Goal: Information Seeking & Learning: Learn about a topic

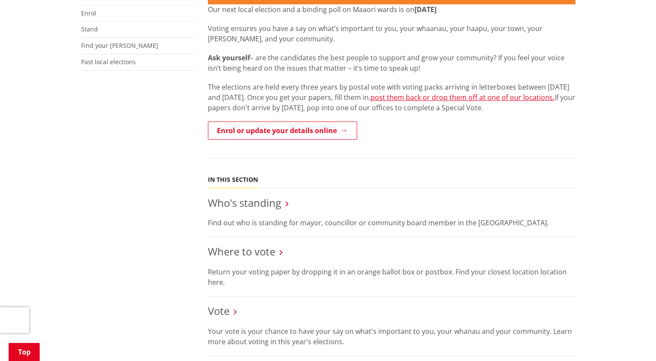
scroll to position [292, 0]
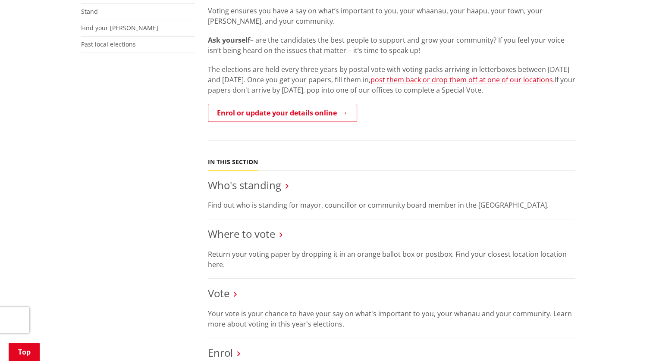
click at [284, 179] on h3 "Who's standing" at bounding box center [391, 185] width 367 height 13
click at [245, 178] on link "Who's standing" at bounding box center [244, 185] width 73 height 14
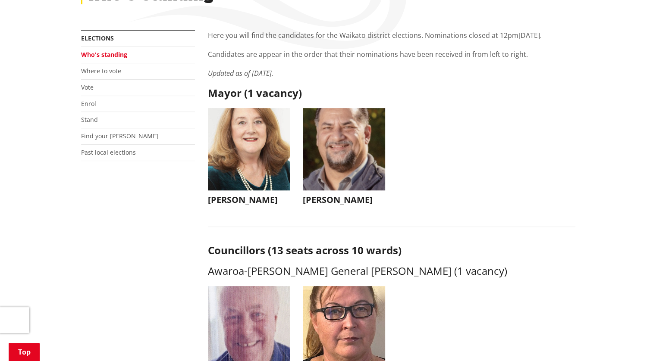
scroll to position [196, 0]
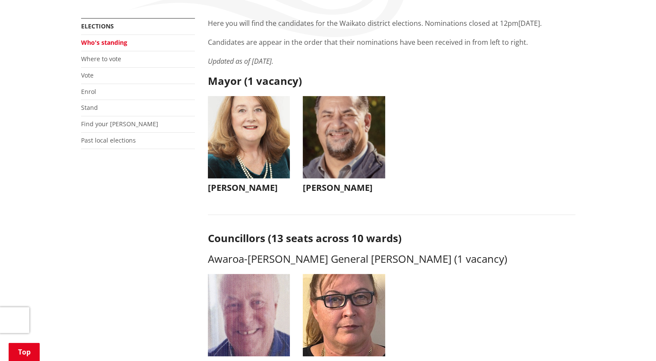
click at [238, 183] on h3 "[PERSON_NAME]" at bounding box center [249, 188] width 82 height 10
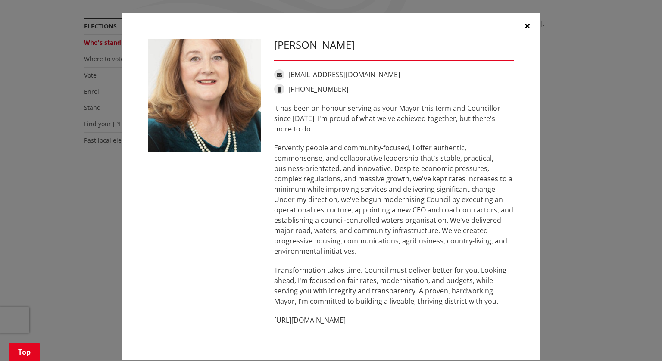
click at [238, 171] on div "[PERSON_NAME] [EMAIL_ADDRESS][DOMAIN_NAME] [PHONE_NUMBER] It has been an honour…" at bounding box center [330, 186] width 379 height 295
click at [526, 25] on icon "button" at bounding box center [527, 25] width 5 height 7
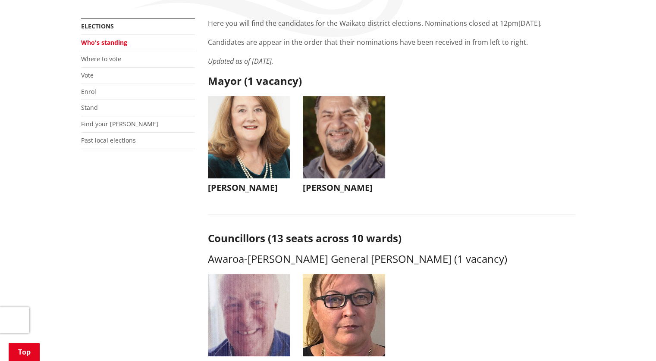
click at [320, 183] on h3 "[PERSON_NAME]" at bounding box center [344, 188] width 82 height 10
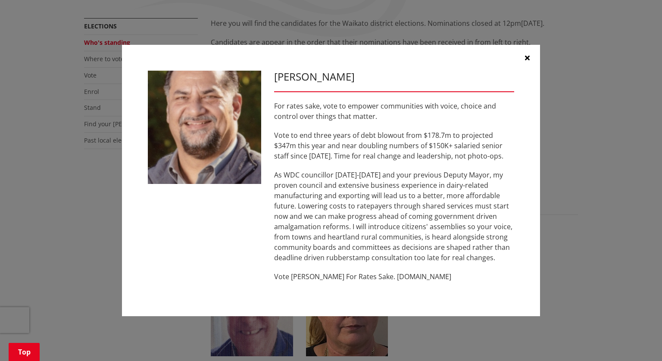
click at [527, 60] on icon "button" at bounding box center [527, 57] width 5 height 7
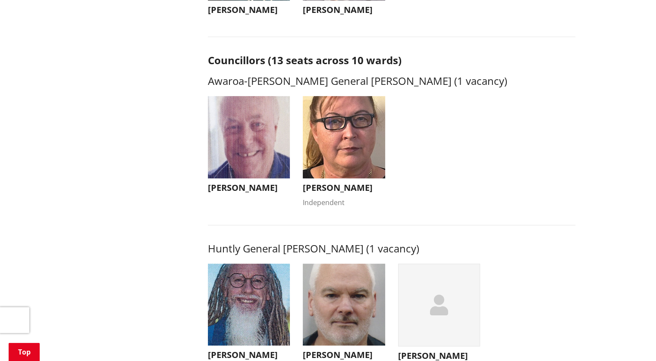
scroll to position [379, 0]
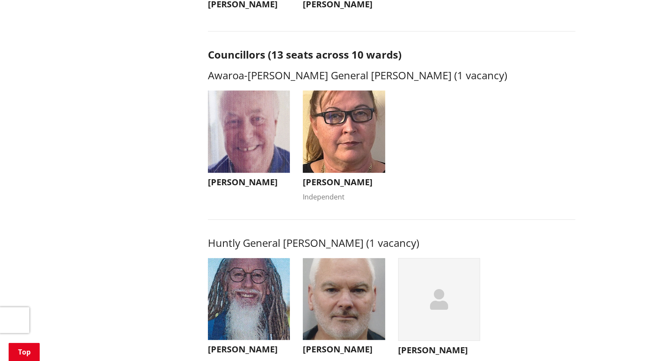
click at [222, 177] on h3 "[PERSON_NAME]" at bounding box center [249, 182] width 82 height 10
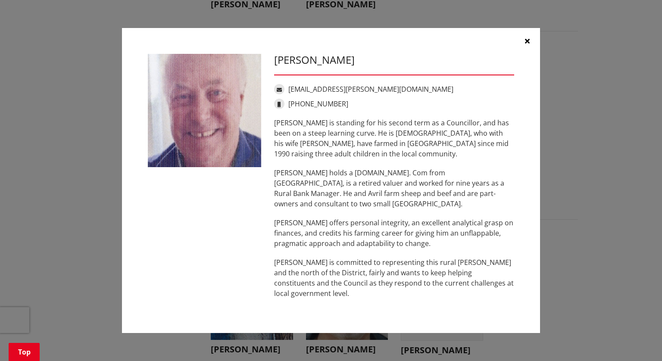
click at [531, 50] on button "button" at bounding box center [527, 41] width 26 height 26
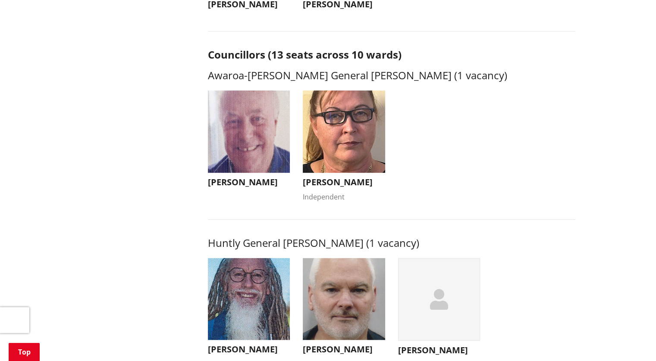
click at [332, 177] on h3 "[PERSON_NAME]" at bounding box center [344, 182] width 82 height 10
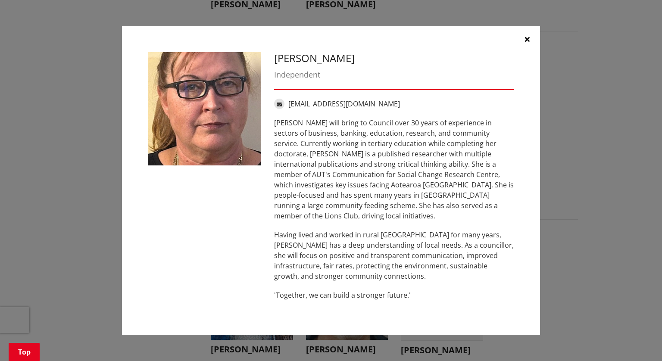
click at [527, 43] on icon "button" at bounding box center [527, 39] width 5 height 7
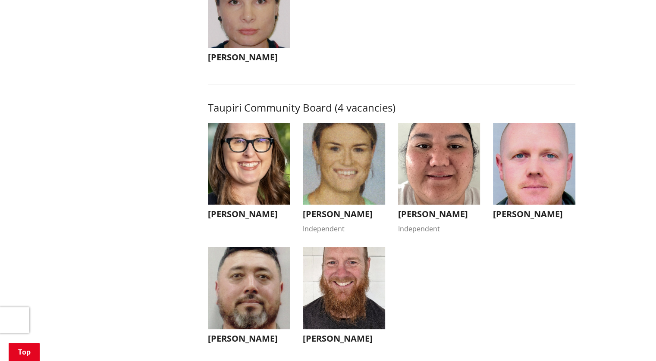
scroll to position [0, 0]
